Goal: Task Accomplishment & Management: Manage account settings

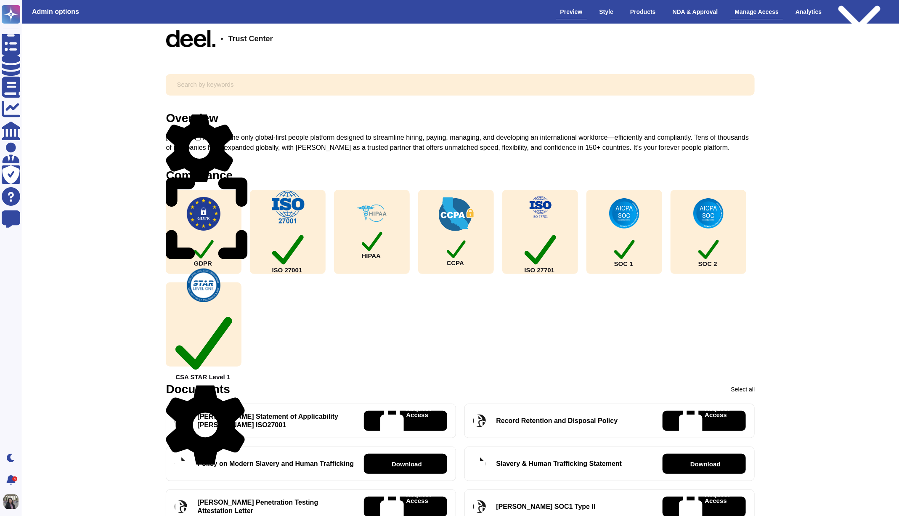
click at [763, 13] on div "Manage Access" at bounding box center [757, 12] width 53 height 15
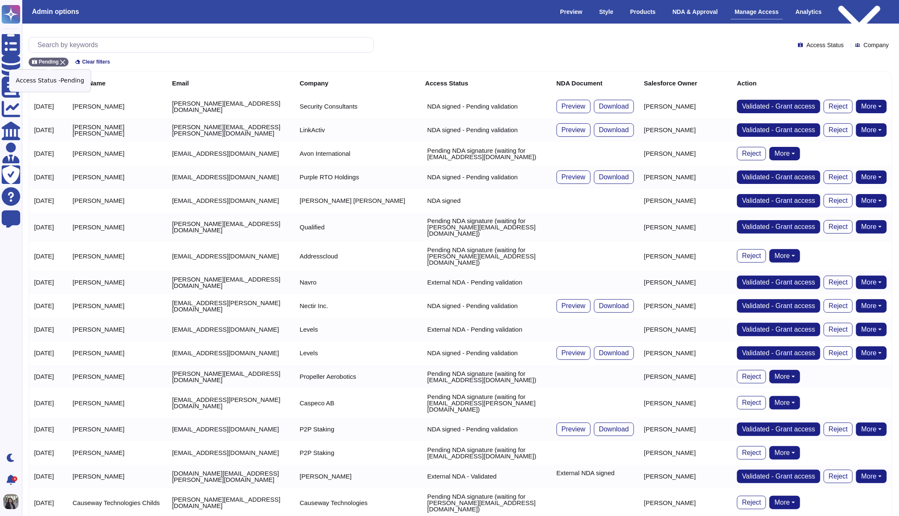
click at [62, 58] on div "Pending" at bounding box center [49, 62] width 40 height 9
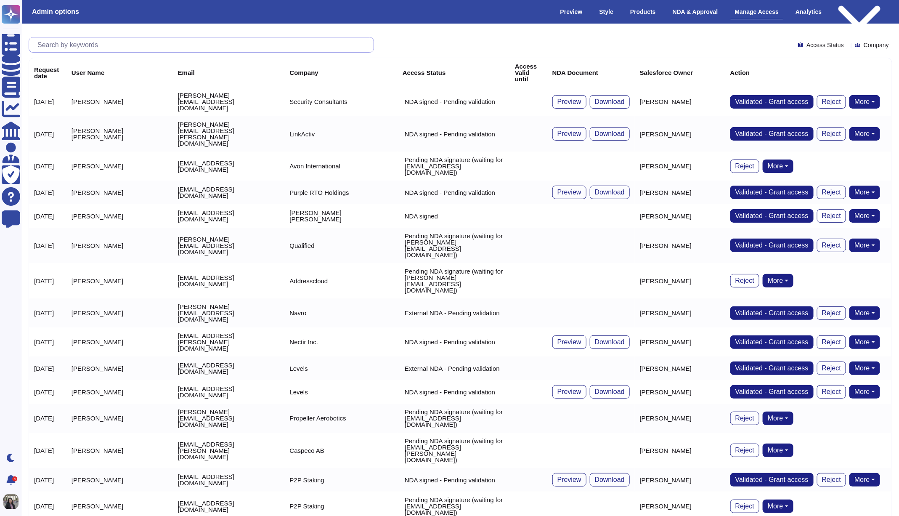
click at [106, 46] on input "text" at bounding box center [203, 44] width 340 height 15
paste input "[PERSON_NAME][EMAIL_ADDRESS][PERSON_NAME][DOMAIN_NAME]"
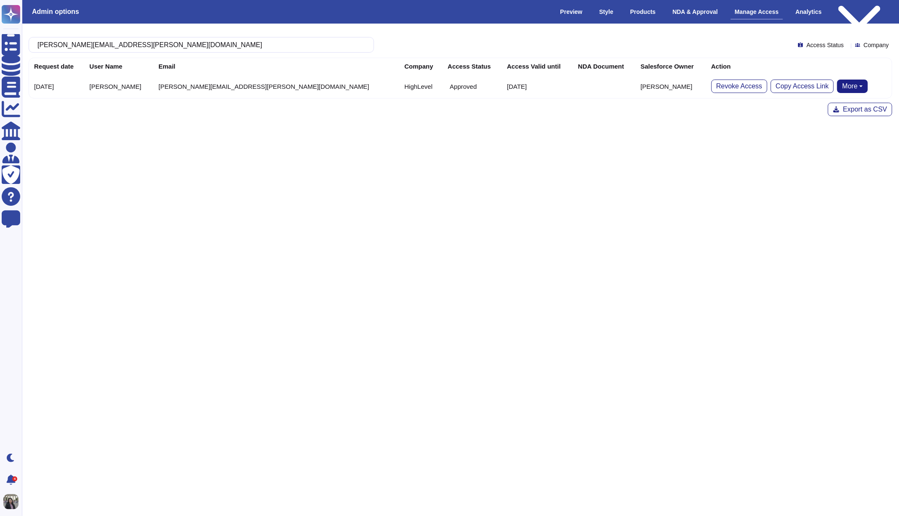
type input "[PERSON_NAME][EMAIL_ADDRESS][PERSON_NAME][DOMAIN_NAME]"
click at [216, 88] on td "[PERSON_NAME][EMAIL_ADDRESS][PERSON_NAME][DOMAIN_NAME]" at bounding box center [277, 86] width 246 height 24
copy td "[PERSON_NAME][EMAIL_ADDRESS][PERSON_NAME][DOMAIN_NAME]"
